Goal: Task Accomplishment & Management: Complete application form

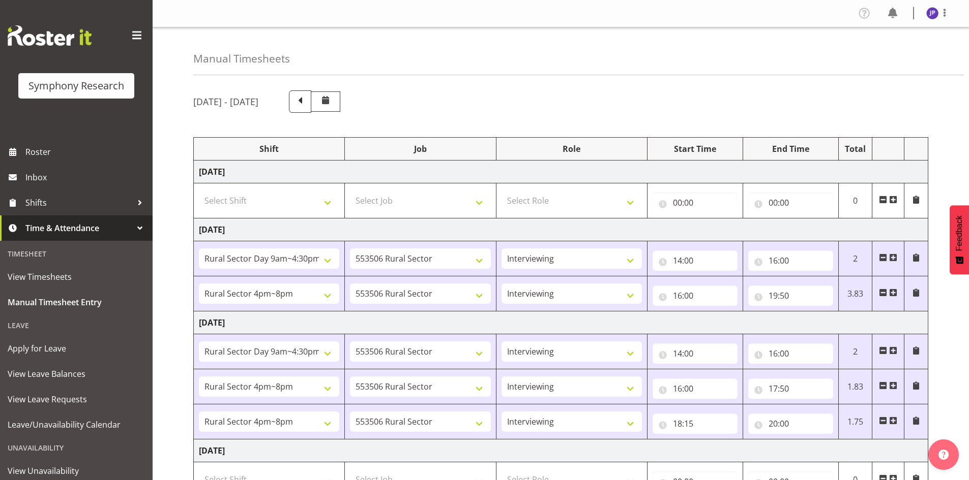
select select "81561"
select select "10587"
select select "47"
select select "81298"
select select "10587"
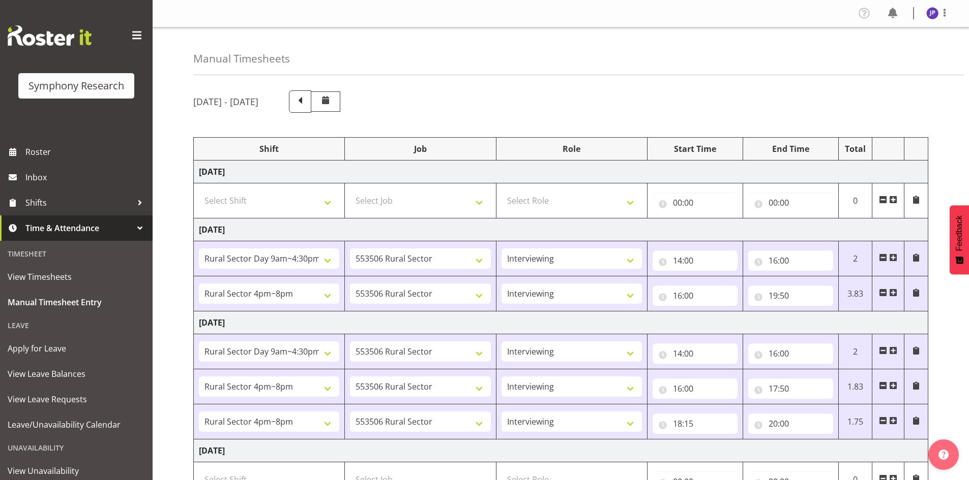
select select "47"
select select "81561"
select select "10587"
select select "47"
select select "81298"
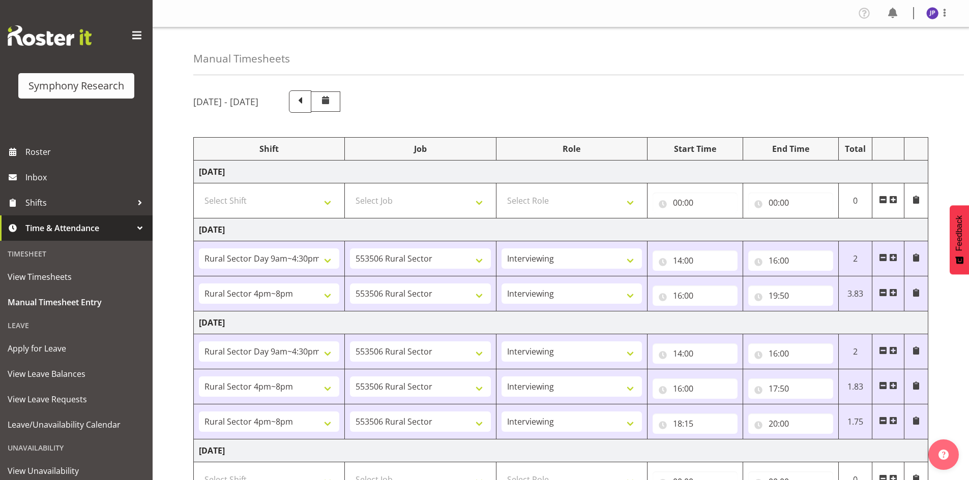
select select "10587"
select select "47"
select select "81298"
select select "10587"
select select "47"
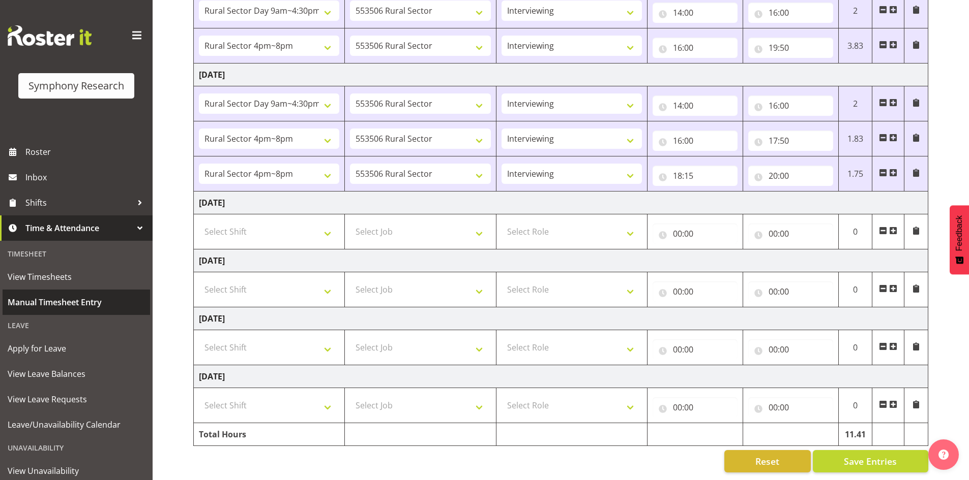
click at [98, 300] on span "Manual Timesheet Entry" at bounding box center [76, 302] width 137 height 15
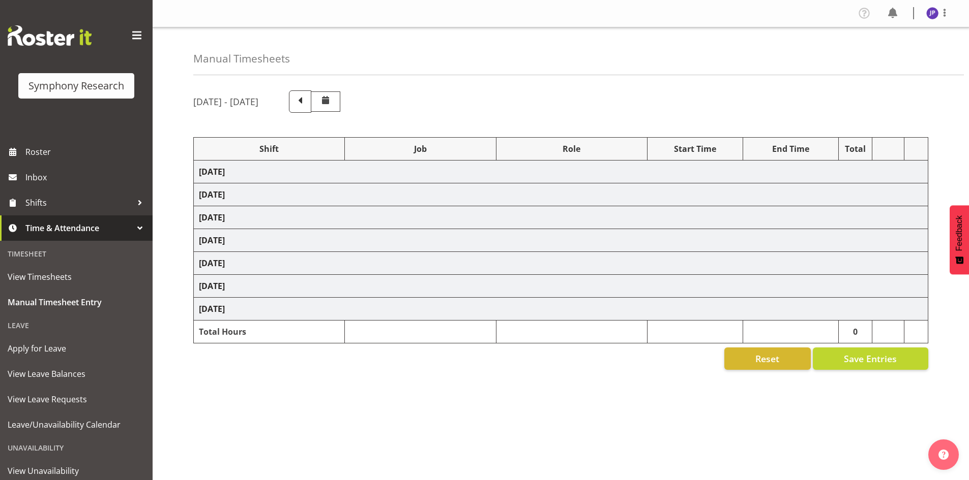
select select "81561"
select select "10587"
select select "47"
select select "81298"
select select "10587"
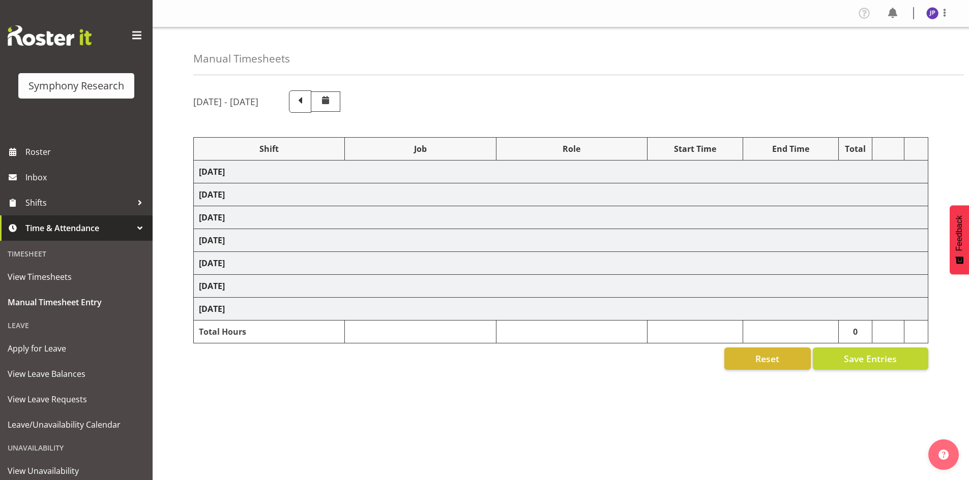
select select "47"
select select "81561"
select select "10587"
select select "47"
select select "81298"
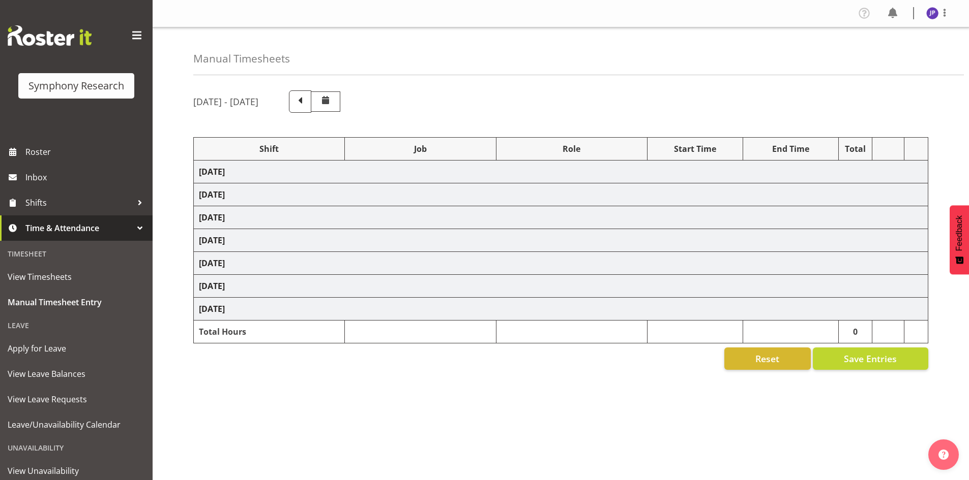
select select "10587"
select select "47"
select select "81298"
select select "10587"
select select "47"
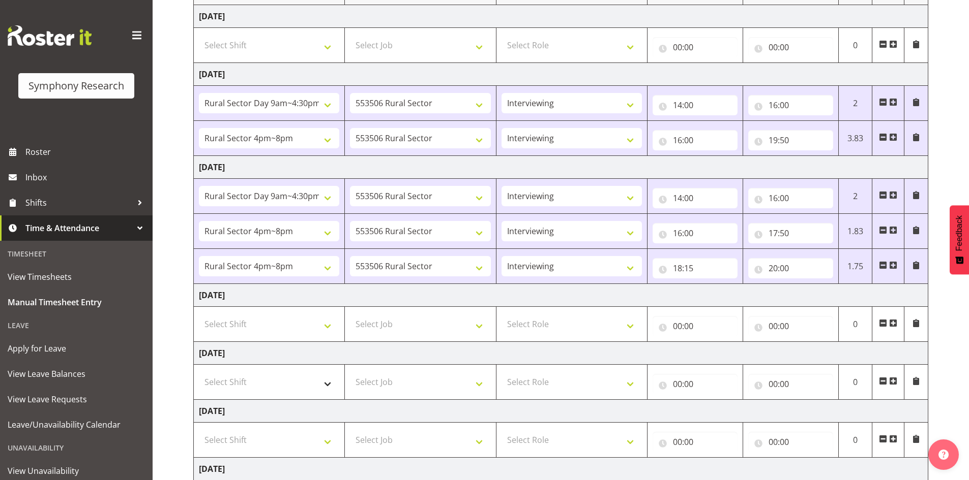
scroll to position [203, 0]
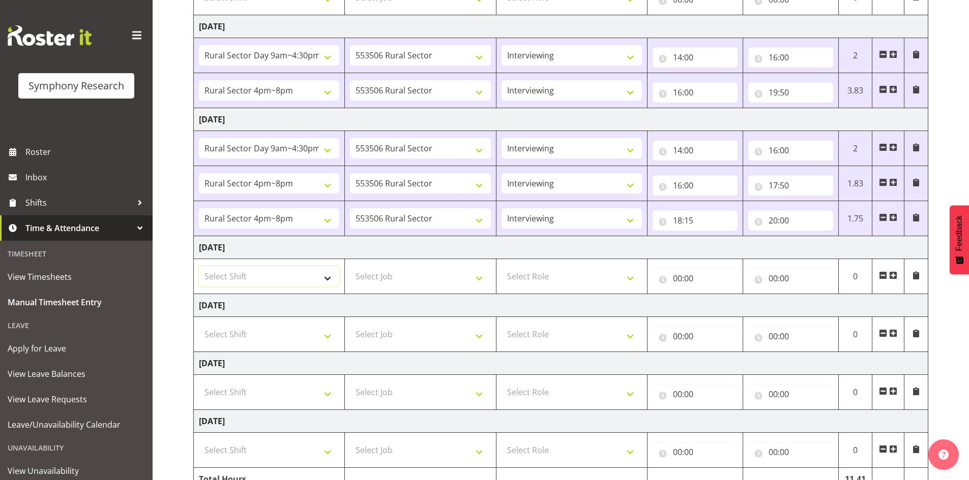
click at [327, 278] on select "Select Shift !!Weekend Residential (Roster IT Shift Label) *Business 9/10am ~ 4…" at bounding box center [269, 276] width 140 height 20
select select "81561"
click at [199, 266] on select "Select Shift !!Weekend Residential (Roster IT Shift Label) *Business 9/10am ~ 4…" at bounding box center [269, 276] width 140 height 20
click at [479, 279] on select "Select Job 550060 IF Admin 553492 World Poll Aus Wave 2 Main 2025 553493 World …" at bounding box center [420, 276] width 140 height 20
select select "10587"
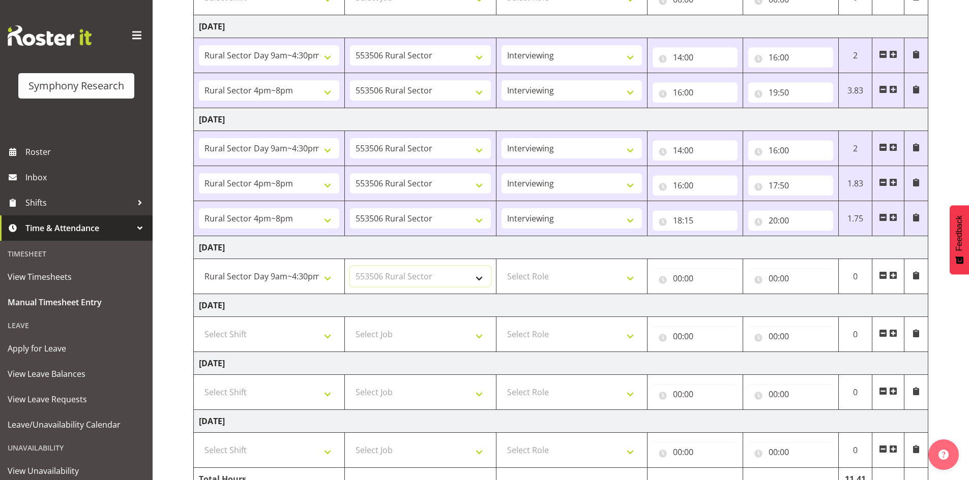
click at [350, 266] on select "Select Job 550060 IF Admin 553492 World Poll Aus Wave 2 Main 2025 553493 World …" at bounding box center [420, 276] width 140 height 20
click at [627, 276] on select "Select Role Briefing Interviewing" at bounding box center [571, 276] width 140 height 20
select select "47"
click at [501, 266] on select "Select Role Briefing Interviewing" at bounding box center [571, 276] width 140 height 20
click at [692, 279] on input "00:00" at bounding box center [694, 278] width 85 height 20
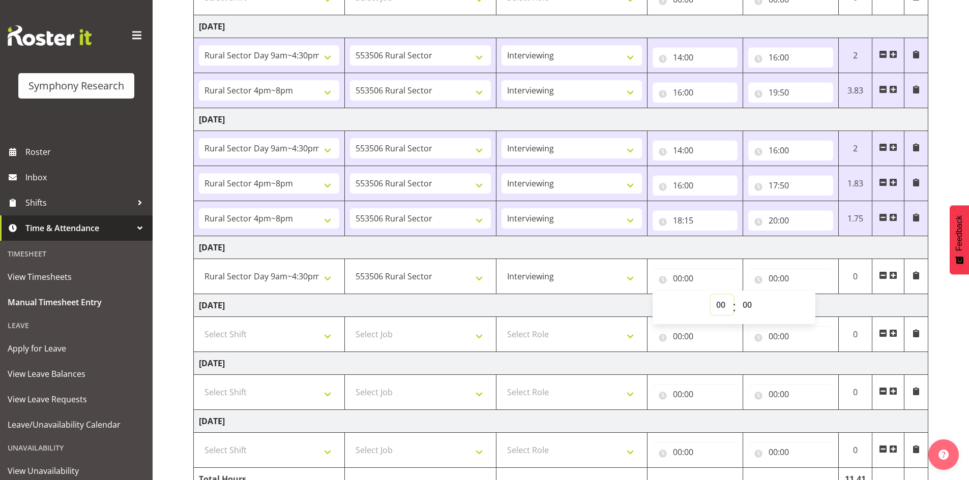
click at [719, 305] on select "00 01 02 03 04 05 06 07 08 09 10 11 12 13 14 15 16 17 18 19 20 21 22 23" at bounding box center [721, 305] width 23 height 20
select select "14"
click at [710, 295] on select "00 01 02 03 04 05 06 07 08 09 10 11 12 13 14 15 16 17 18 19 20 21 22 23" at bounding box center [721, 305] width 23 height 20
type input "14:00"
click at [775, 273] on input "00:00" at bounding box center [790, 278] width 85 height 20
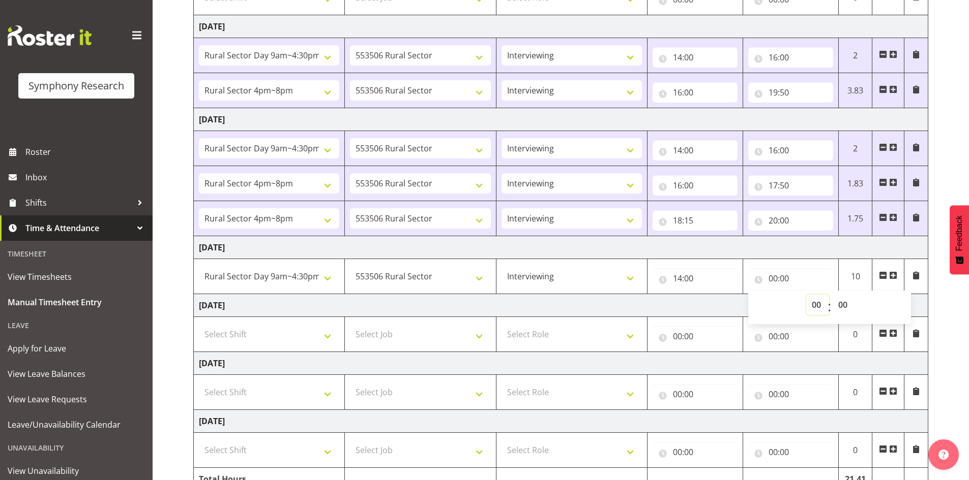
click at [812, 303] on select "00 01 02 03 04 05 06 07 08 09 10 11 12 13 14 15 16 17 18 19 20 21 22 23" at bounding box center [817, 305] width 23 height 20
select select "18"
click at [806, 295] on select "00 01 02 03 04 05 06 07 08 09 10 11 12 13 14 15 16 17 18 19 20 21 22 23" at bounding box center [817, 305] width 23 height 20
type input "18:00"
click at [844, 305] on select "00 01 02 03 04 05 06 07 08 09 10 11 12 13 14 15 16 17 18 19 20 21 22 23 24 25 2…" at bounding box center [843, 305] width 23 height 20
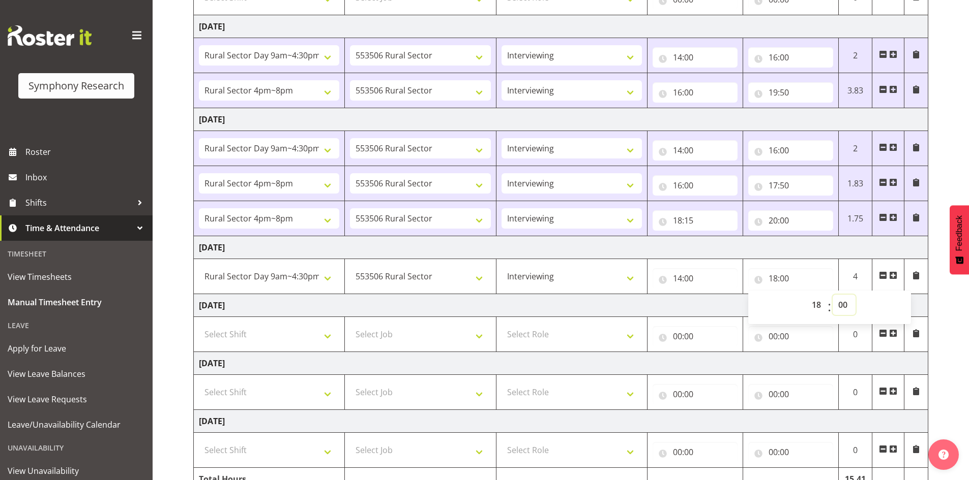
select select "35"
click at [832, 295] on select "00 01 02 03 04 05 06 07 08 09 10 11 12 13 14 15 16 17 18 19 20 21 22 23 24 25 2…" at bounding box center [843, 305] width 23 height 20
type input "18:35"
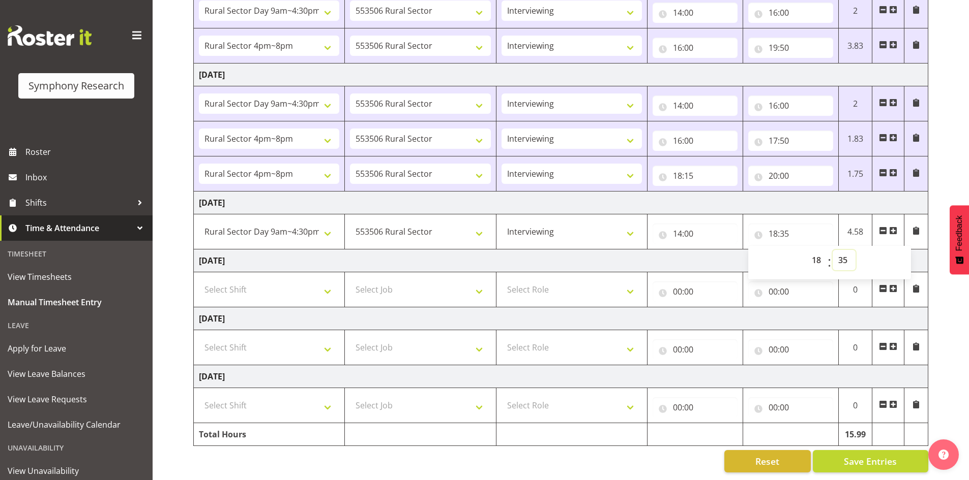
scroll to position [256, 0]
click at [873, 455] on span "Save Entries" at bounding box center [869, 461] width 53 height 13
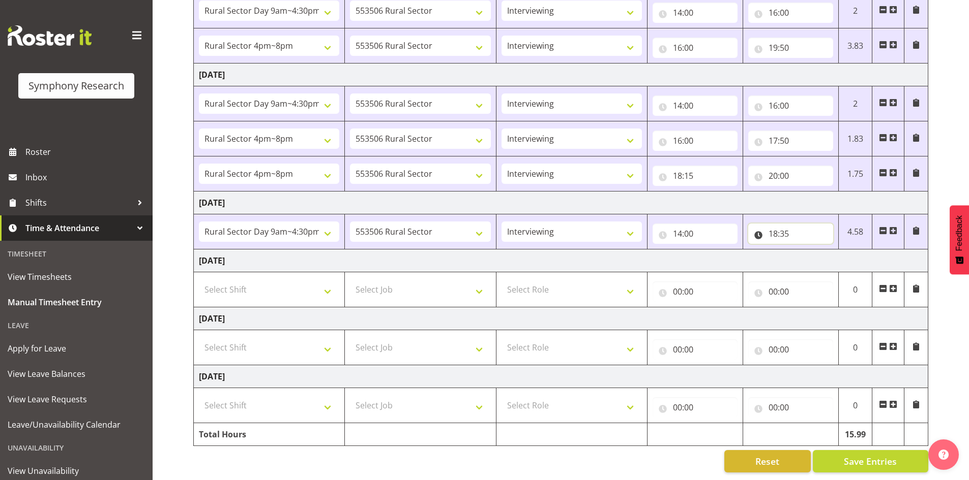
click at [790, 226] on input "18:35" at bounding box center [790, 234] width 85 height 20
click at [849, 253] on select "00 01 02 03 04 05 06 07 08 09 10 11 12 13 14 15 16 17 18 19 20 21 22 23 24 25 2…" at bounding box center [843, 260] width 23 height 20
select select "37"
click at [832, 250] on select "00 01 02 03 04 05 06 07 08 09 10 11 12 13 14 15 16 17 18 19 20 21 22 23 24 25 2…" at bounding box center [843, 260] width 23 height 20
type input "18:37"
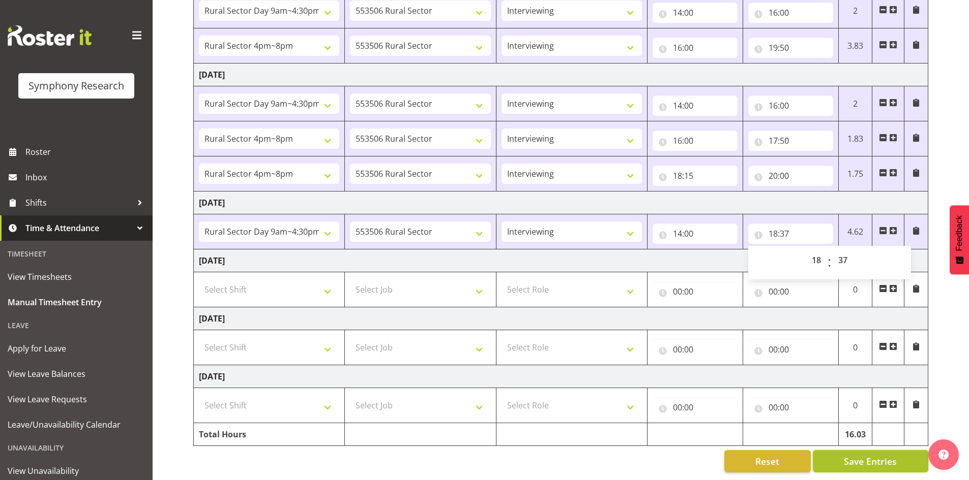
click at [863, 456] on span "Save Entries" at bounding box center [869, 461] width 53 height 13
click at [855, 455] on span "Save Entries" at bounding box center [869, 461] width 53 height 13
